Goal: Task Accomplishment & Management: Use online tool/utility

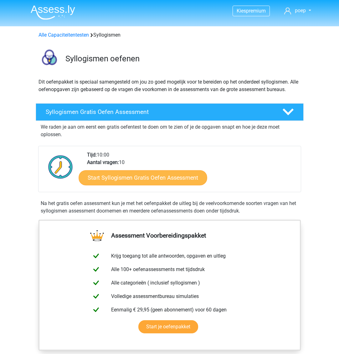
scroll to position [1, 0]
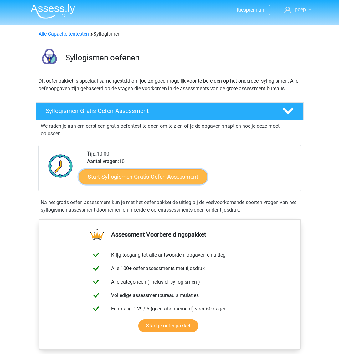
click at [129, 182] on link "Start Syllogismen Gratis Oefen Assessment" at bounding box center [143, 176] width 129 height 15
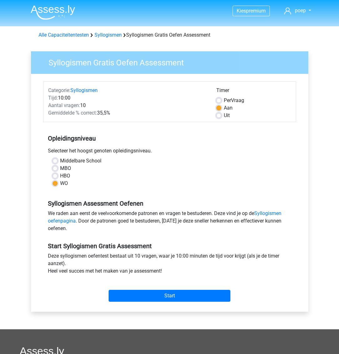
click at [182, 303] on div "Start" at bounding box center [169, 290] width 253 height 27
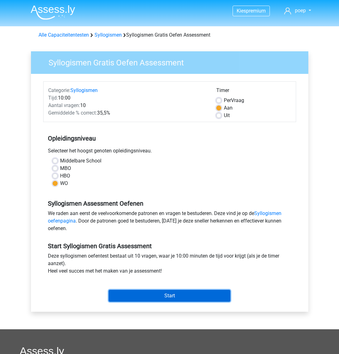
click at [177, 300] on input "Start" at bounding box center [170, 296] width 122 height 12
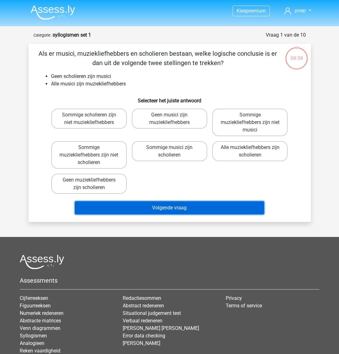
click at [166, 209] on button "Volgende vraag" at bounding box center [169, 207] width 189 height 13
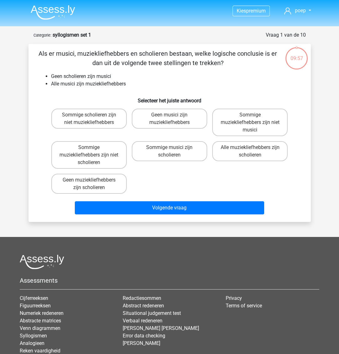
click at [152, 169] on div "Sommige musici zijn scholieren" at bounding box center [169, 155] width 80 height 33
click at [116, 159] on label "Sommige muziekliefhebbers zijn niet scholieren" at bounding box center [88, 155] width 75 height 28
click at [93, 151] on input "Sommige muziekliefhebbers zijn niet scholieren" at bounding box center [91, 149] width 4 height 4
radio input "true"
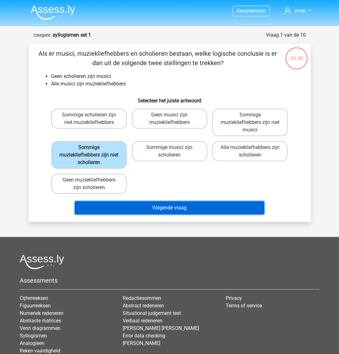
click at [192, 210] on button "Volgende vraag" at bounding box center [169, 207] width 189 height 13
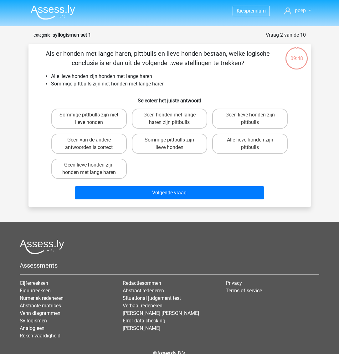
scroll to position [31, 0]
